Goal: Task Accomplishment & Management: Complete application form

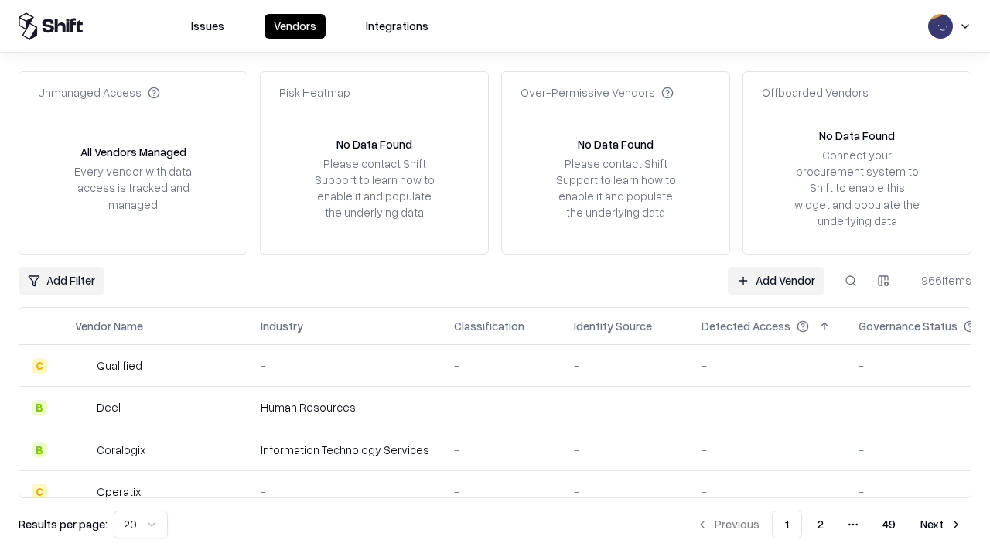
click at [775, 280] on link "Add Vendor" at bounding box center [775, 281] width 97 height 28
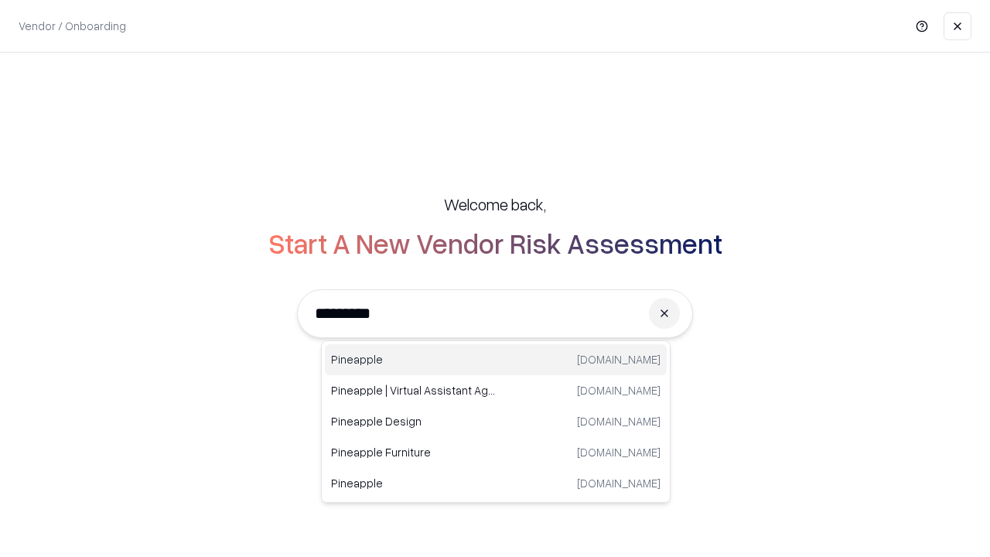
click at [496, 359] on div "Pineapple [DOMAIN_NAME]" at bounding box center [496, 359] width 342 height 31
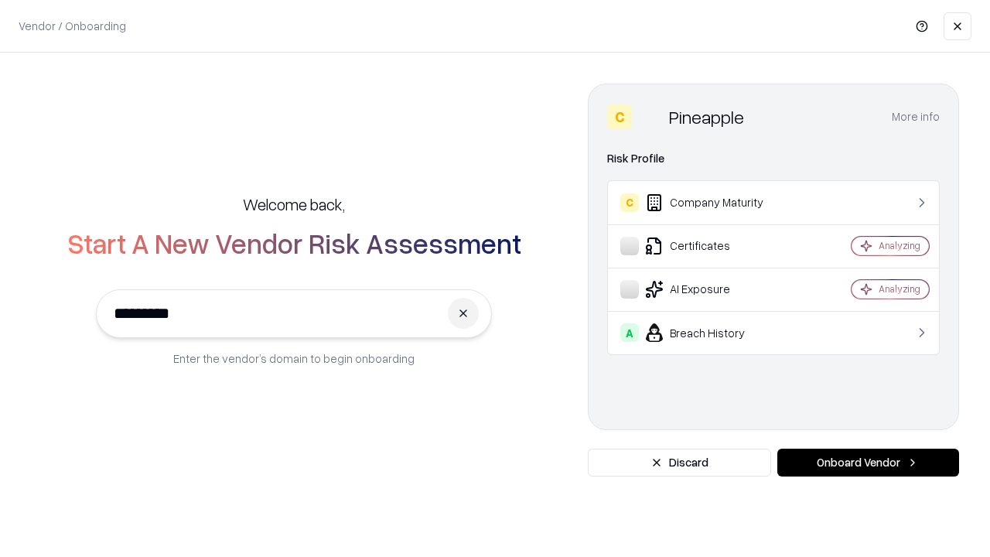
type input "*********"
click at [867, 462] on button "Onboard Vendor" at bounding box center [868, 462] width 182 height 28
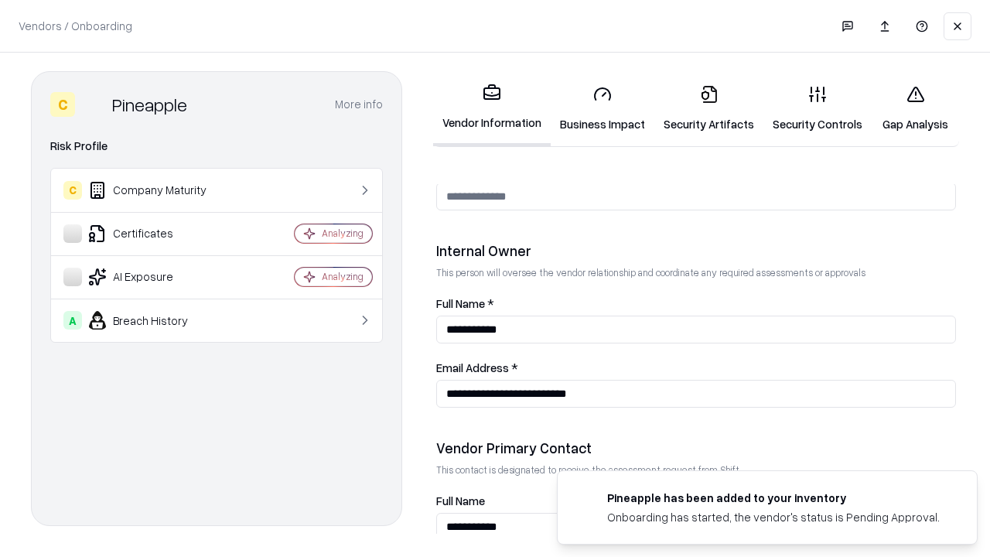
scroll to position [801, 0]
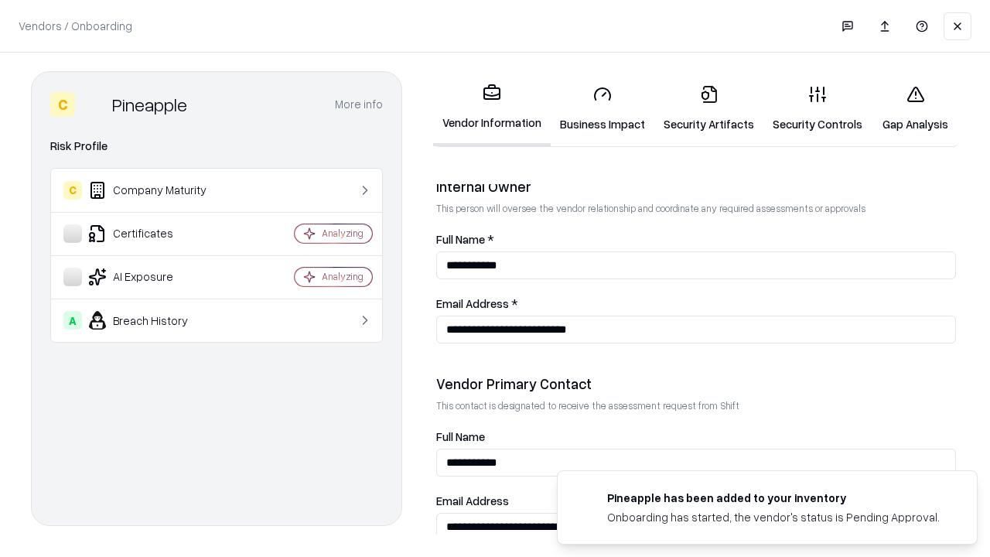
click at [602, 108] on link "Business Impact" at bounding box center [602, 109] width 104 height 72
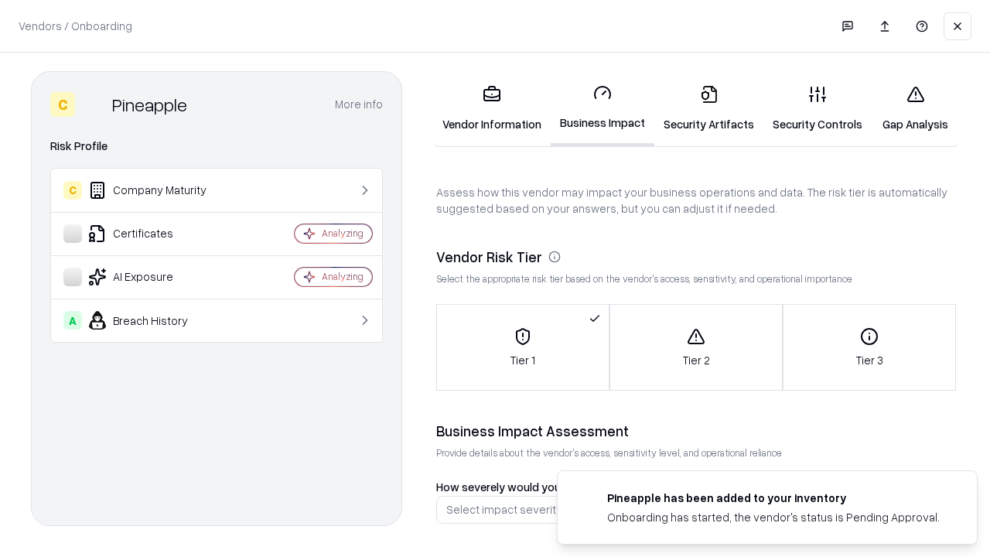
click at [708, 108] on link "Security Artifacts" at bounding box center [708, 109] width 109 height 72
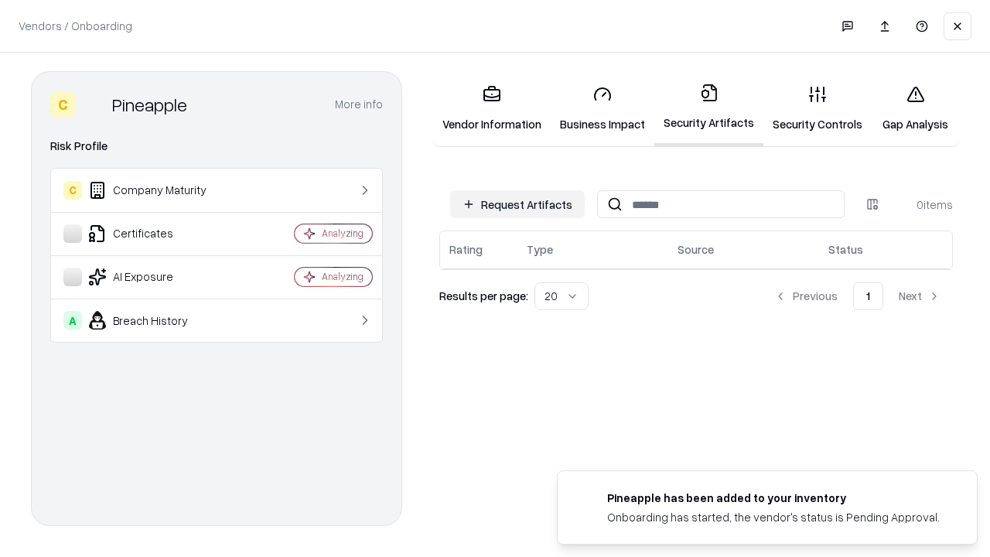
click at [517, 204] on button "Request Artifacts" at bounding box center [517, 204] width 135 height 28
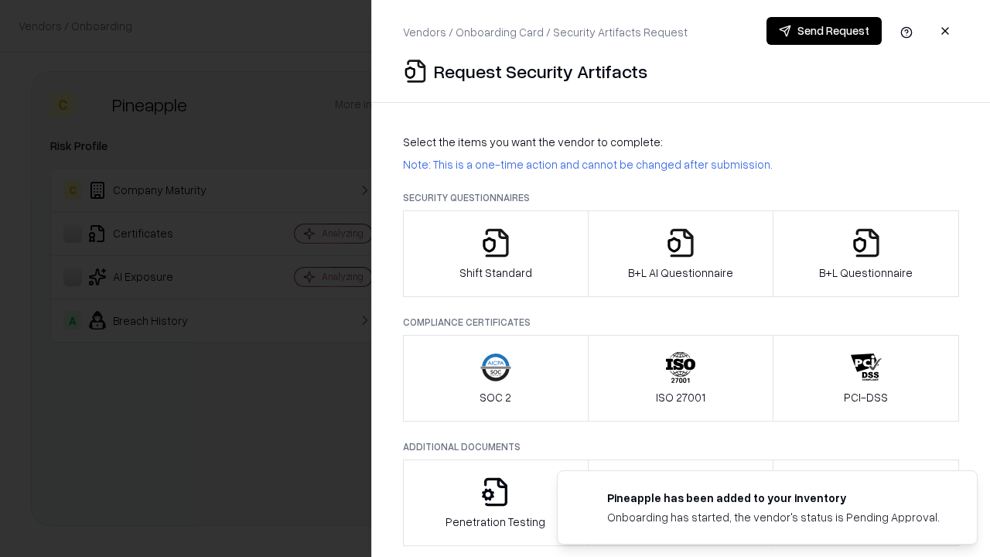
click at [495, 254] on icon "button" at bounding box center [495, 242] width 31 height 31
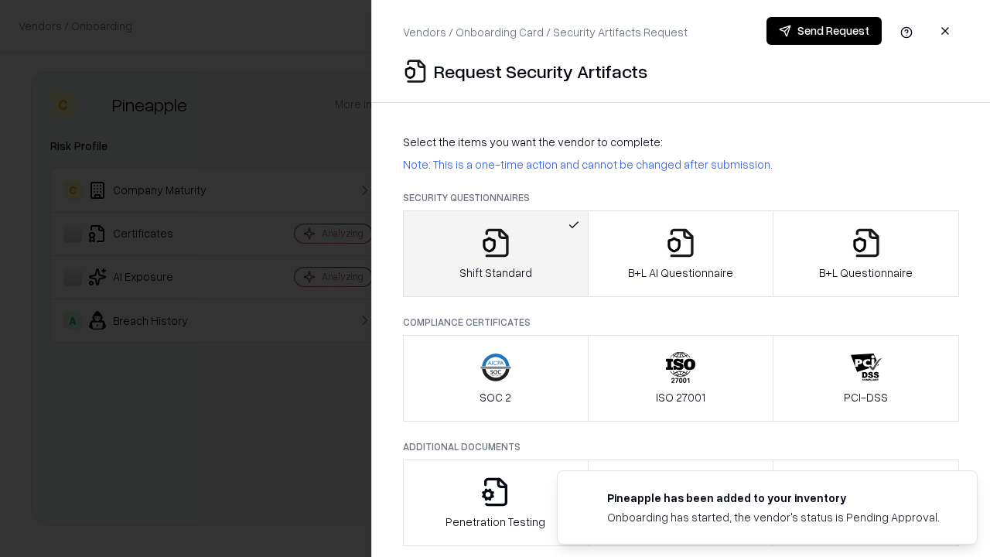
click at [823, 31] on button "Send Request" at bounding box center [823, 31] width 115 height 28
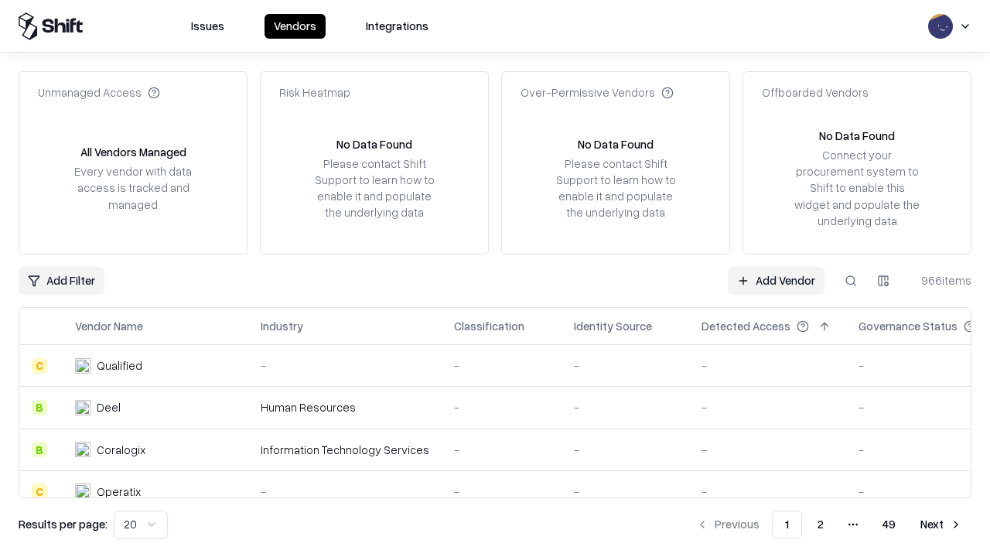
click at [850, 280] on button at bounding box center [850, 281] width 28 height 28
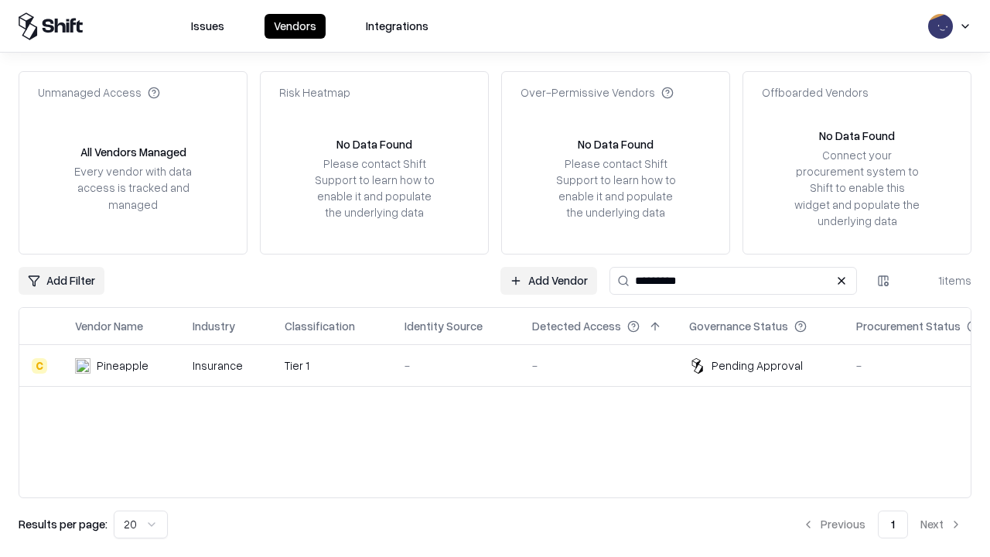
type input "*********"
click at [504, 365] on div "-" at bounding box center [455, 365] width 103 height 16
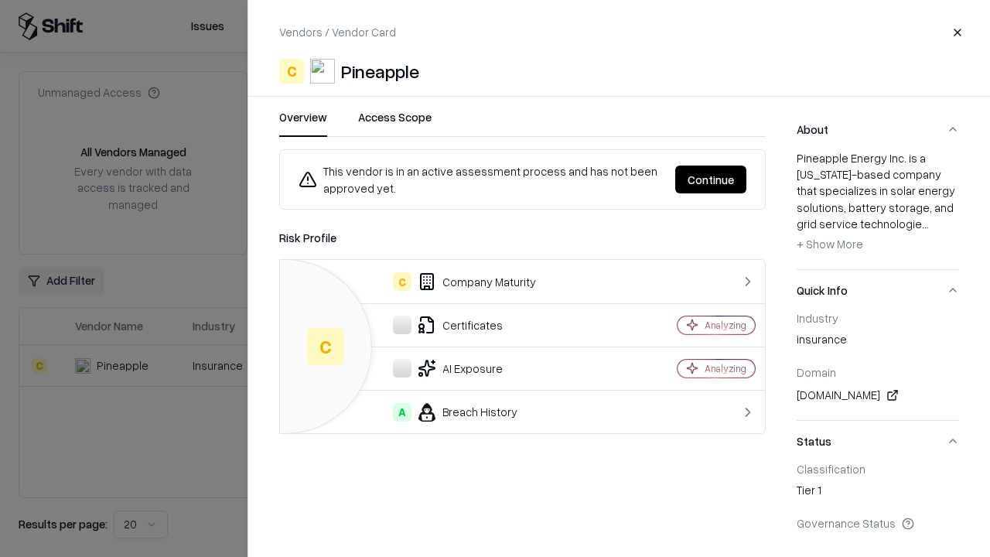
click at [710, 179] on button "Continue" at bounding box center [710, 179] width 71 height 28
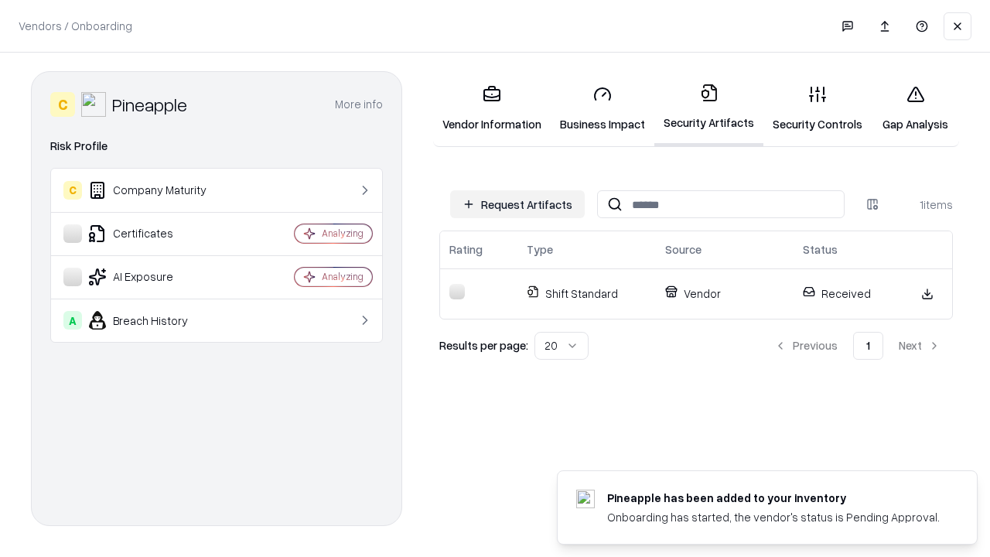
click at [915, 108] on link "Gap Analysis" at bounding box center [914, 109] width 87 height 72
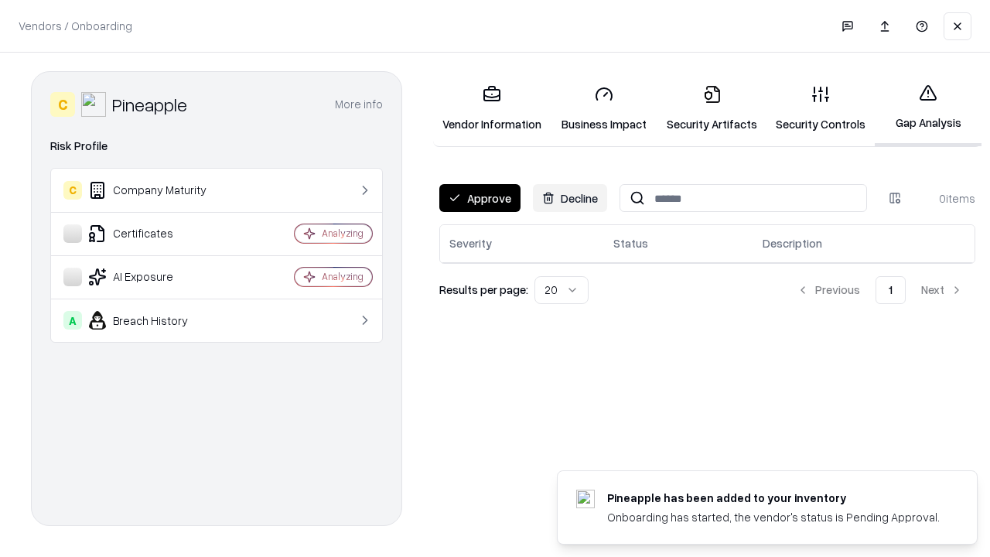
click at [479, 198] on button "Approve" at bounding box center [479, 198] width 81 height 28
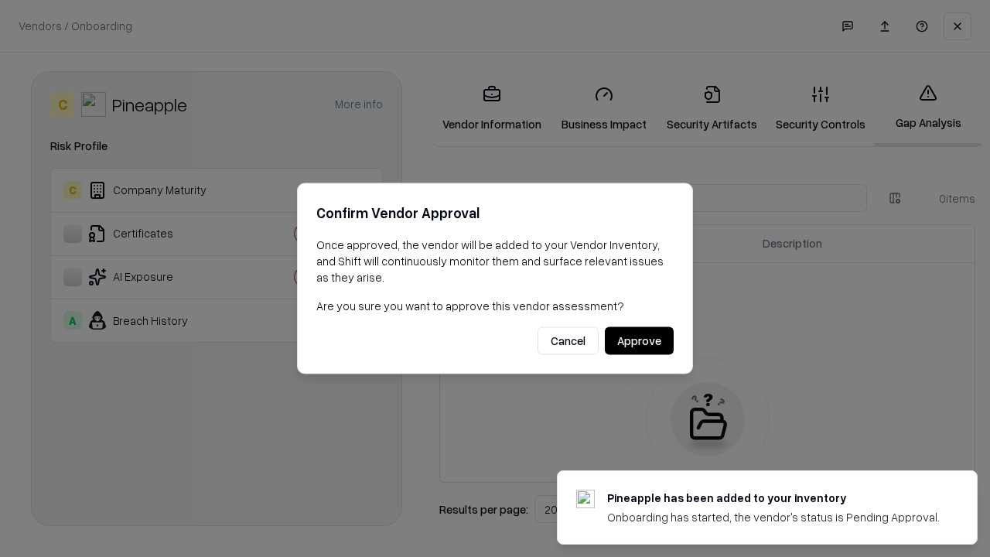
click at [639, 340] on button "Approve" at bounding box center [639, 341] width 69 height 28
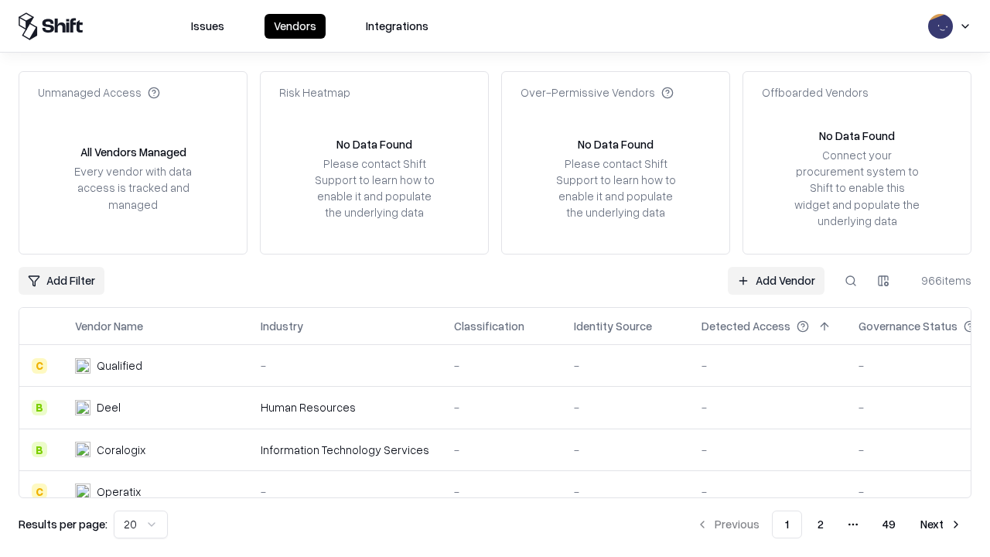
type input "*********"
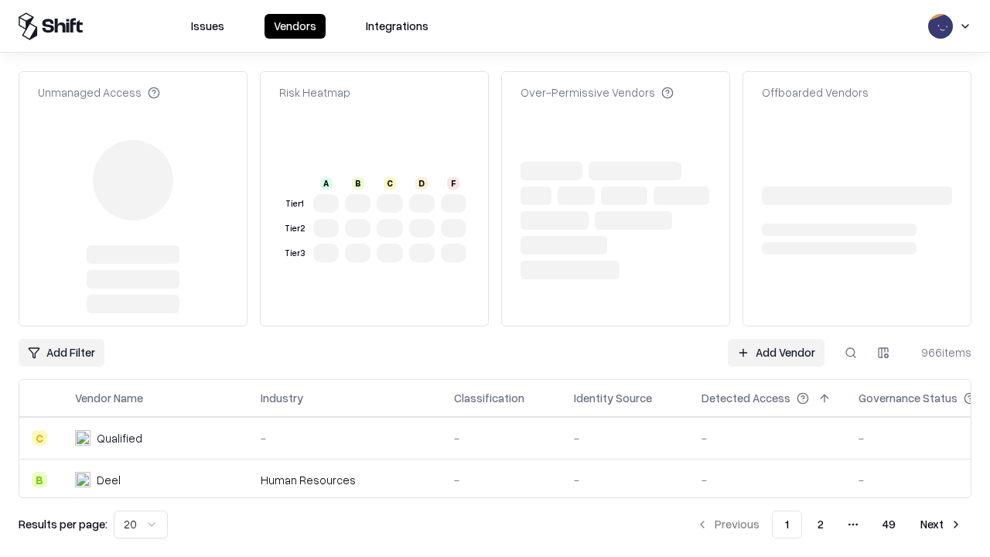
click at [775, 339] on link "Add Vendor" at bounding box center [775, 353] width 97 height 28
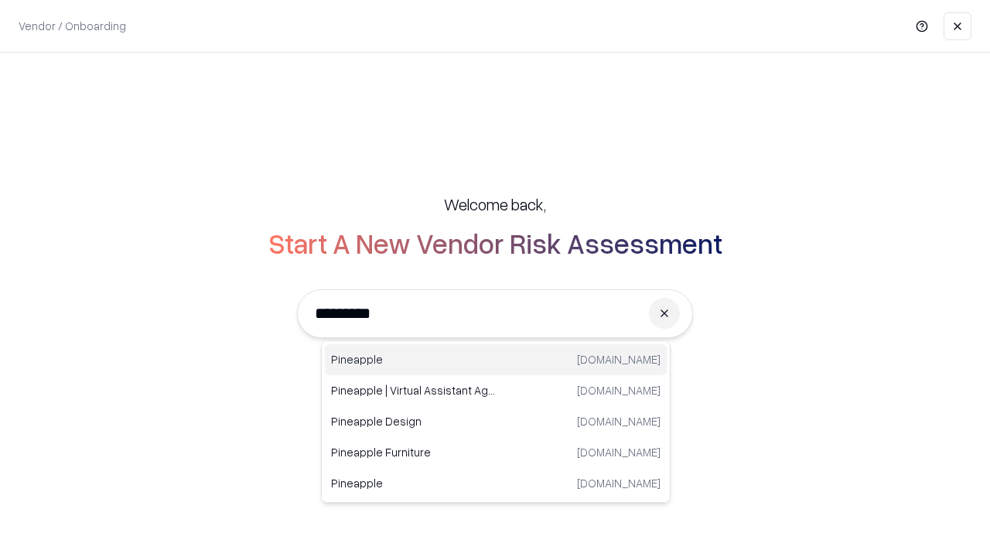
click at [496, 359] on div "Pineapple pineappleenergy.com" at bounding box center [496, 359] width 342 height 31
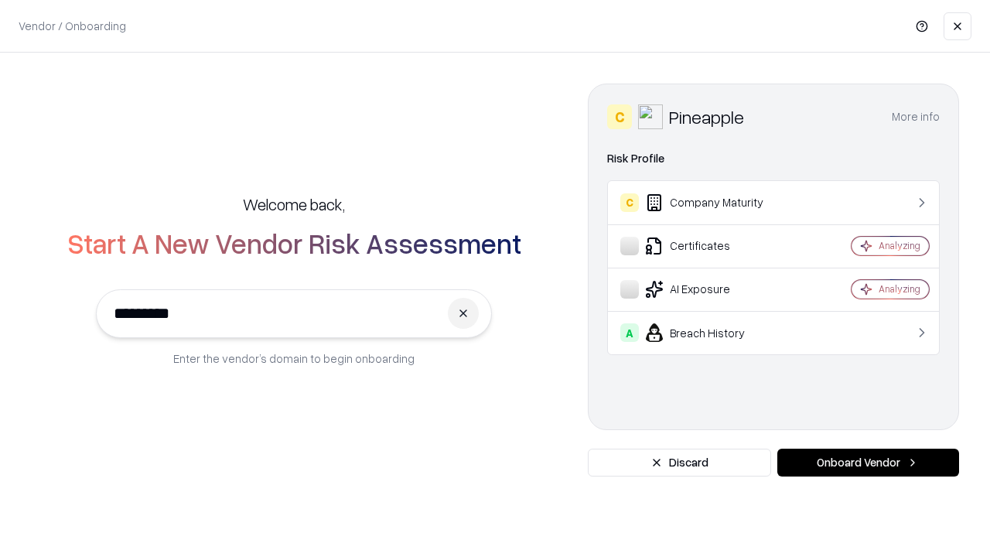
type input "*********"
click at [867, 462] on button "Onboard Vendor" at bounding box center [868, 462] width 182 height 28
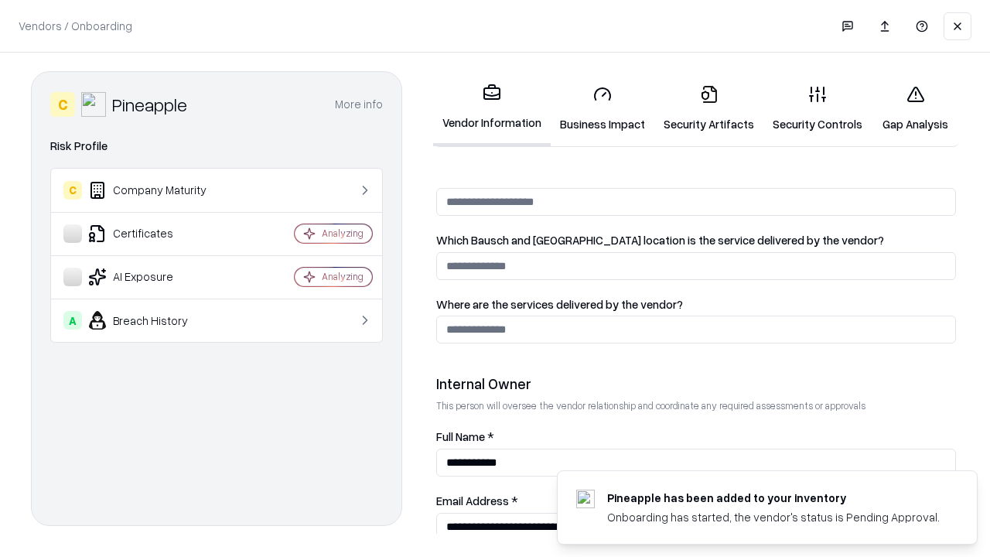
scroll to position [801, 0]
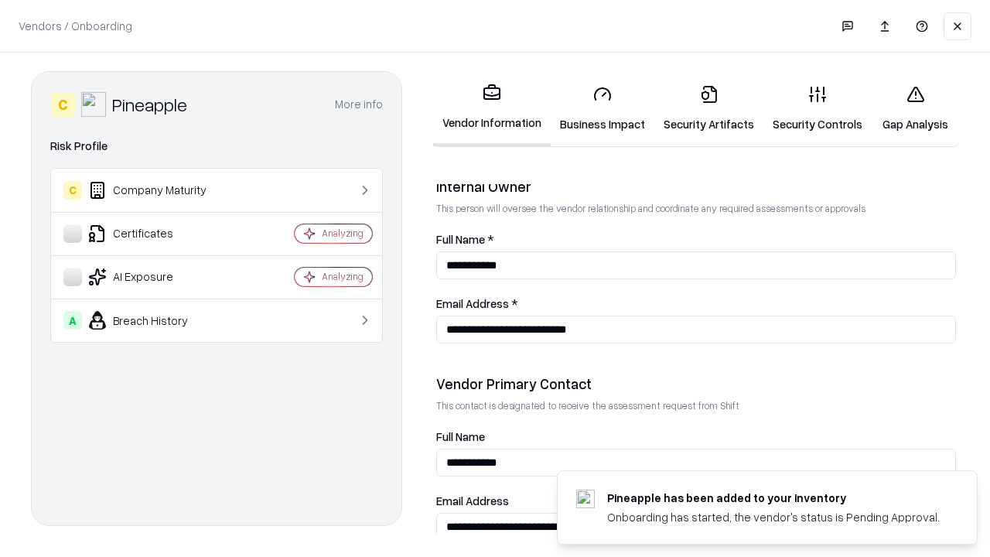
click at [915, 108] on link "Gap Analysis" at bounding box center [914, 109] width 87 height 72
